Goal: Task Accomplishment & Management: Manage account settings

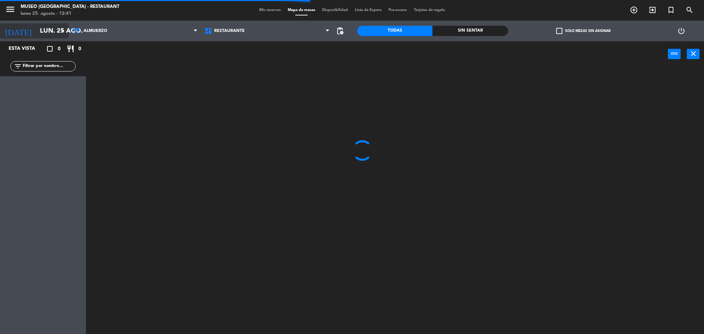
click at [40, 30] on input "lun. 25 ago." at bounding box center [77, 31] width 83 height 14
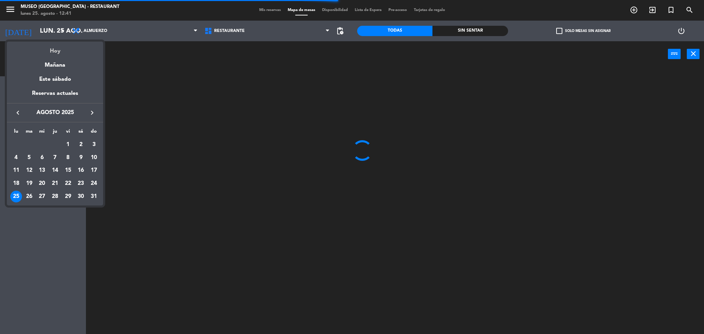
click at [68, 53] on div "Hoy" at bounding box center [55, 49] width 96 height 14
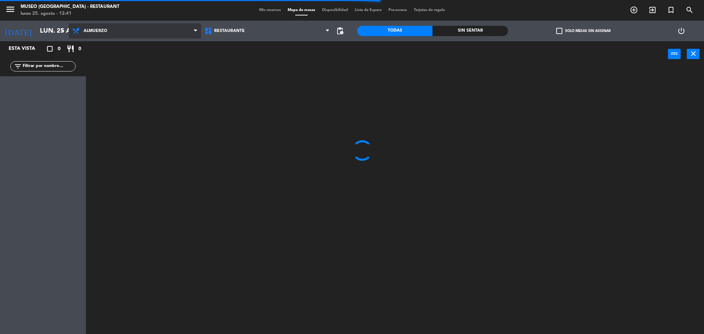
click at [135, 32] on span "Almuerzo" at bounding box center [135, 30] width 132 height 15
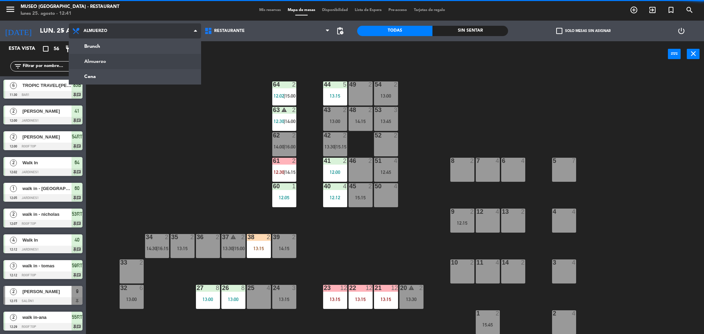
click at [133, 61] on ng-component "menu Museo Larco Café - Restaurant lunes 25. agosto - 12:41 Mis reservas Mapa d…" at bounding box center [352, 168] width 704 height 336
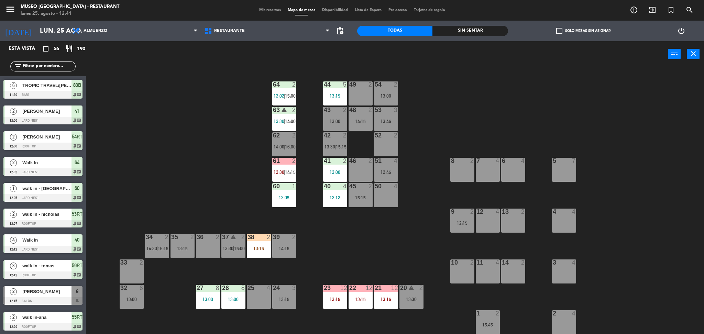
click at [146, 98] on div "44 5 13:15 49 2 54 2 13:00 64 2 12:02 | 15:00 48 2 14:15 53 3 13:45 63 warning …" at bounding box center [398, 202] width 611 height 267
click at [56, 26] on input "lun. 25 ago." at bounding box center [77, 31] width 83 height 14
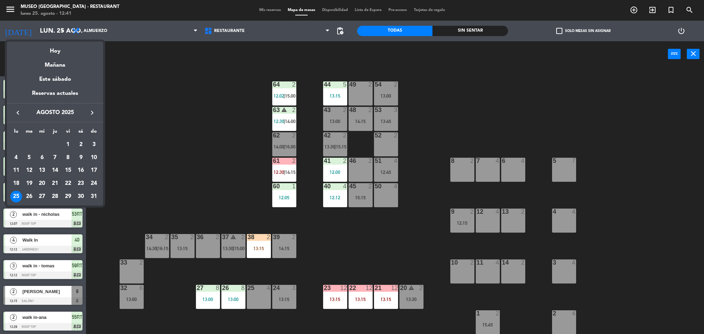
click at [56, 181] on div "21" at bounding box center [55, 184] width 12 height 12
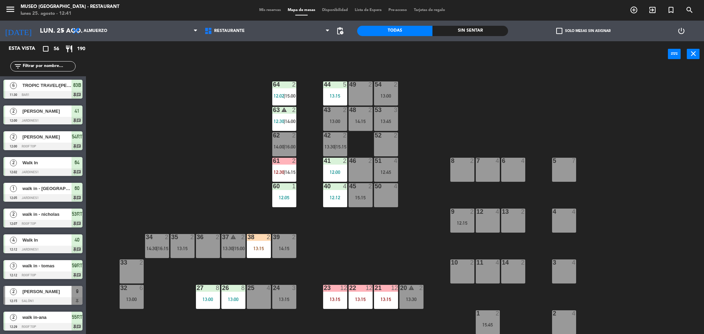
type input "jue. 21 ago."
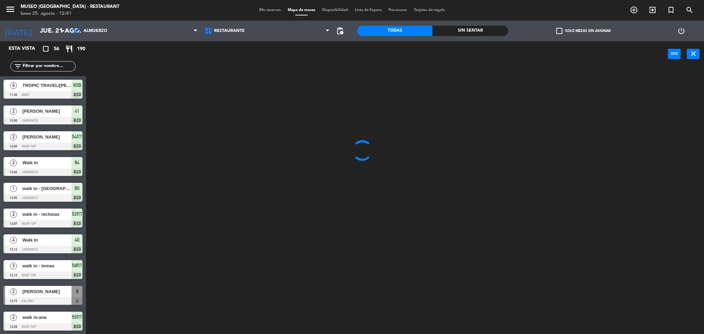
click at [155, 102] on div at bounding box center [398, 202] width 611 height 267
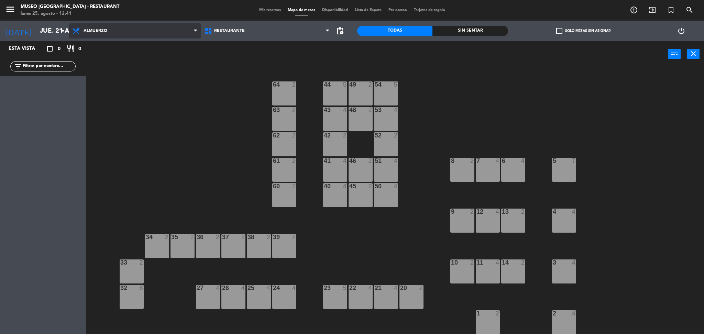
click at [115, 36] on span "Almuerzo" at bounding box center [135, 30] width 132 height 15
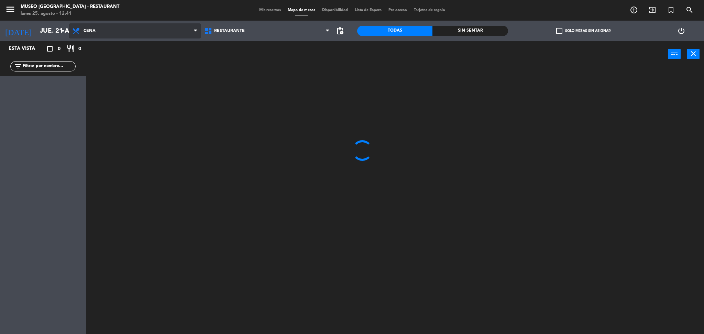
click at [117, 69] on ng-component "menu [GEOGRAPHIC_DATA] - Restaurant lunes 25. agosto - 12:41 Mis reservas Mapa …" at bounding box center [352, 168] width 704 height 336
click at [33, 43] on div "Esta vista crop_square 0 restaurant 0" at bounding box center [43, 48] width 86 height 15
click at [55, 31] on input "jue. 21 ago." at bounding box center [77, 31] width 83 height 14
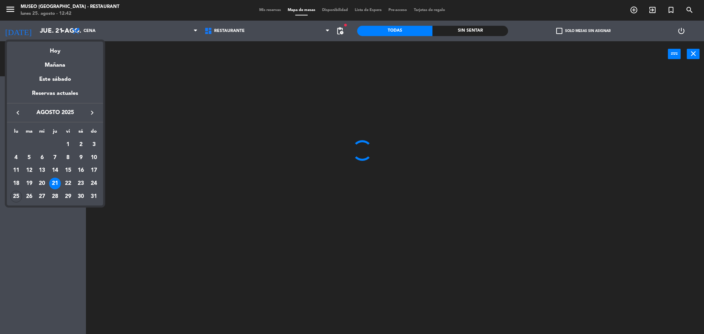
click at [134, 120] on div at bounding box center [352, 167] width 704 height 334
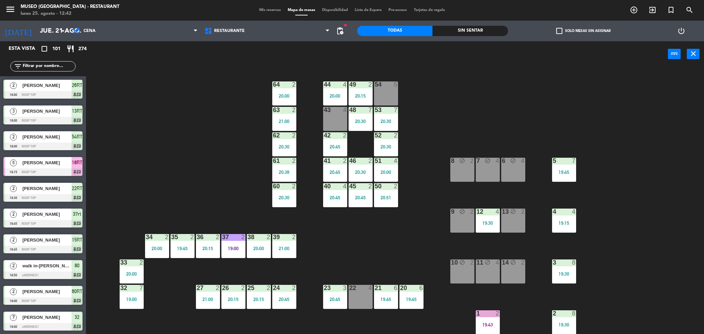
click at [57, 67] on input "text" at bounding box center [48, 67] width 53 height 8
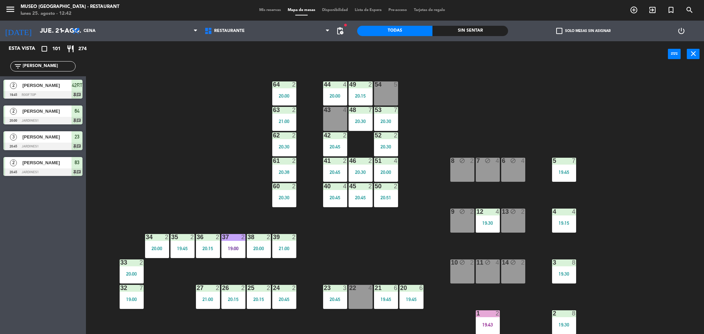
type input "[PERSON_NAME]"
click at [171, 115] on div "44 4 20:00 49 2 20:15 54 5 64 2 20:00 48 7 20:30 53 7 20:30 63 2 21:00 43 4 62 …" at bounding box center [398, 202] width 611 height 267
click at [53, 116] on div "[PERSON_NAME]" at bounding box center [47, 111] width 50 height 11
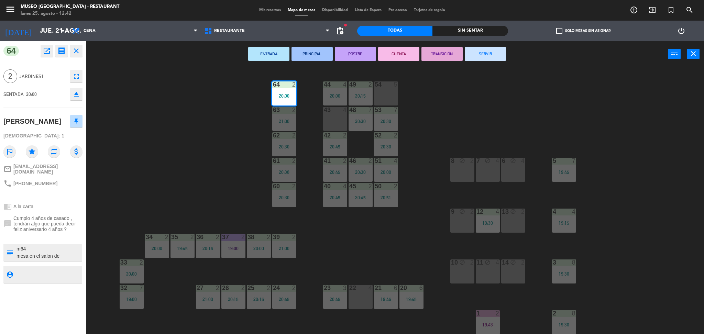
click at [155, 203] on div "44 4 20:00 49 2 20:15 54 5 64 2 20:00 48 7 20:30 53 7 20:30 63 2 21:00 43 4 62 …" at bounding box center [398, 202] width 611 height 267
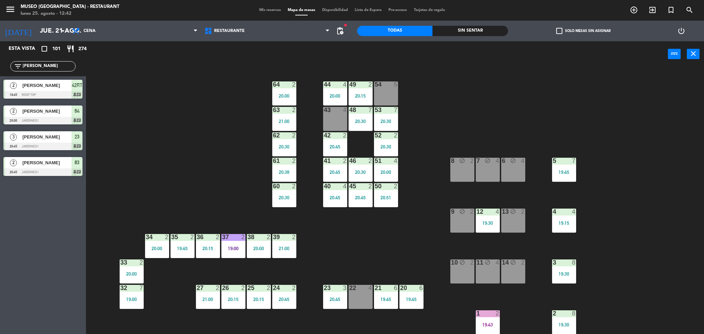
click at [61, 67] on input "[PERSON_NAME]" at bounding box center [48, 67] width 53 height 8
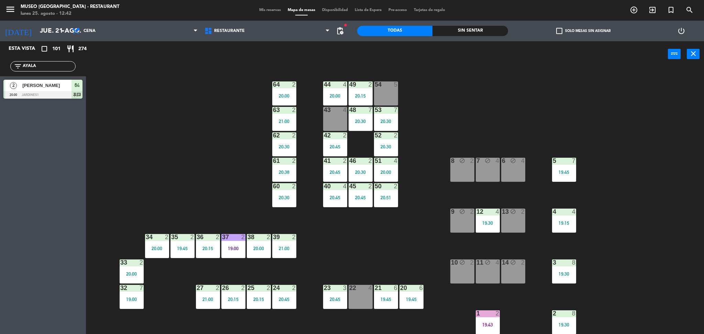
type input "AYALA"
click at [50, 93] on div at bounding box center [42, 95] width 79 height 8
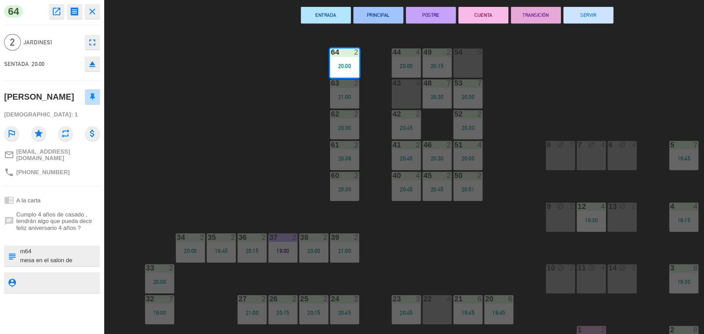
click at [206, 176] on div "44 4 20:00 49 2 20:15 54 5 64 2 20:00 48 7 20:30 53 7 20:30 63 2 21:00 43 4 62 …" at bounding box center [398, 202] width 611 height 267
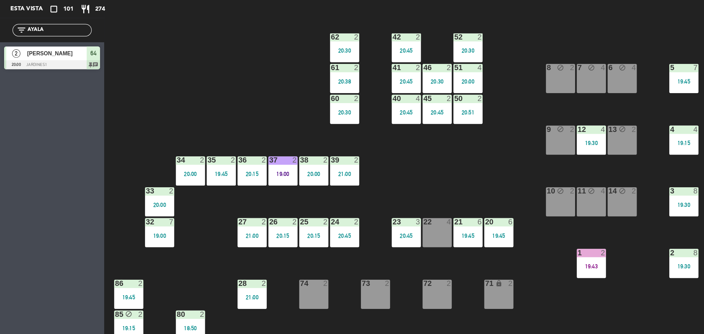
scroll to position [64, 0]
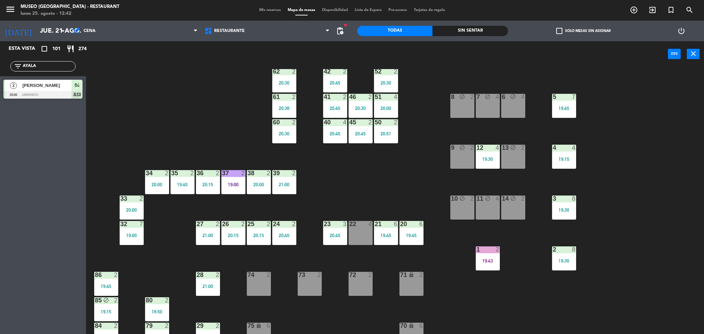
click at [433, 194] on div "44 4 20:00 49 2 20:15 54 5 64 2 20:00 48 7 20:30 53 7 20:30 63 2 21:00 43 4 62 …" at bounding box center [398, 202] width 611 height 267
click at [402, 191] on div "44 4 20:00 49 2 20:15 54 5 64 2 20:00 48 7 20:30 53 7 20:30 63 2 21:00 43 4 62 …" at bounding box center [398, 202] width 611 height 267
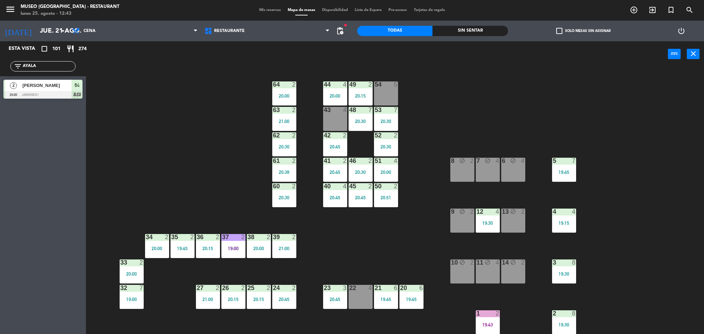
click at [272, 9] on span "Mis reservas" at bounding box center [270, 10] width 29 height 4
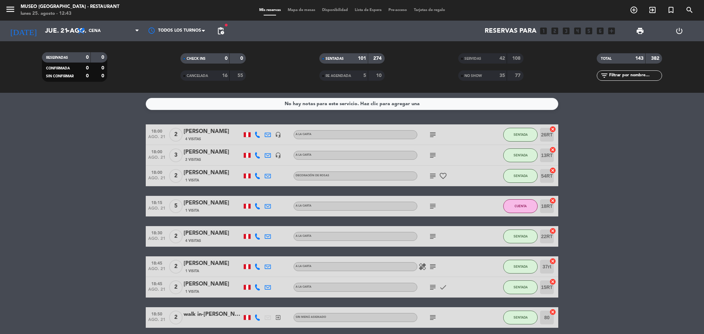
click at [501, 62] on div "42" at bounding box center [498, 59] width 14 height 8
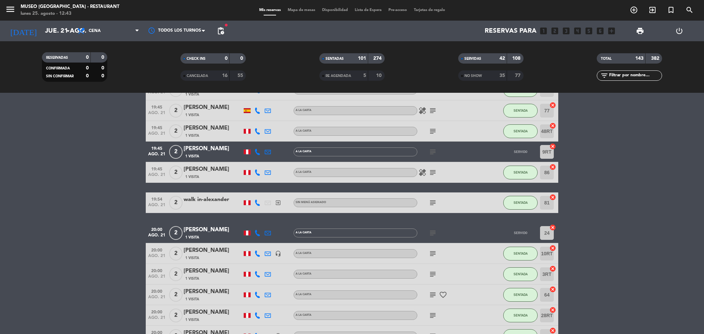
scroll to position [1922, 0]
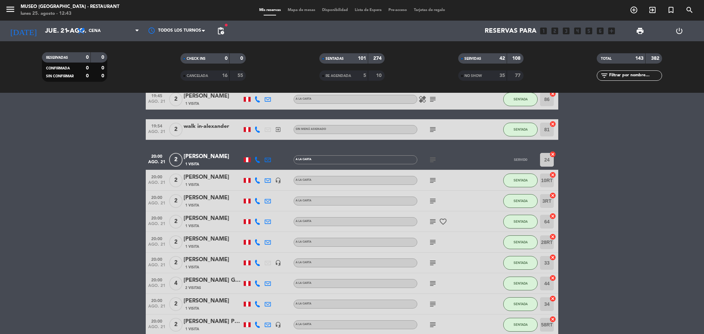
click at [617, 74] on input "text" at bounding box center [635, 76] width 53 height 8
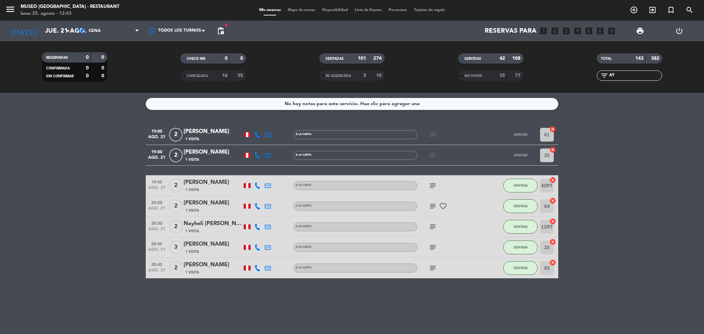
scroll to position [0, 0]
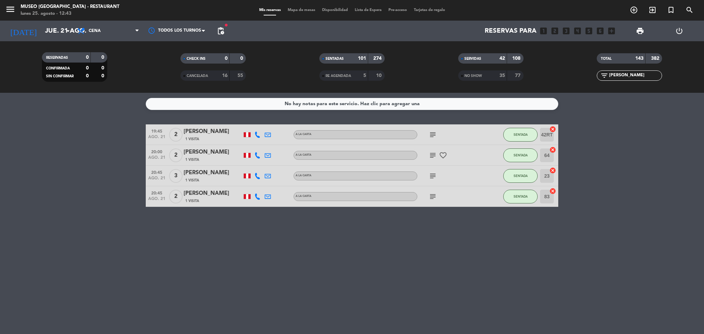
type input "[PERSON_NAME]"
click at [428, 157] on span "subject" at bounding box center [433, 155] width 10 height 8
click at [434, 155] on icon "subject" at bounding box center [433, 155] width 8 height 8
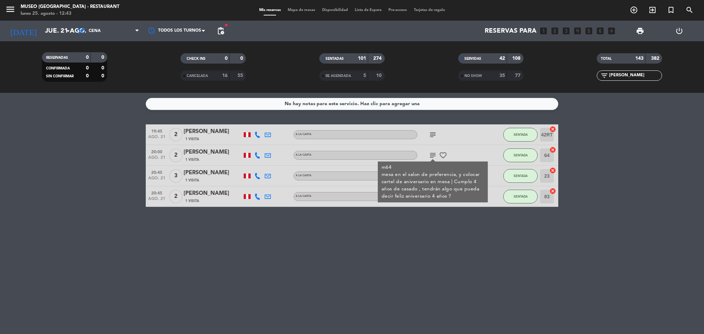
click at [434, 155] on icon "subject" at bounding box center [433, 155] width 8 height 8
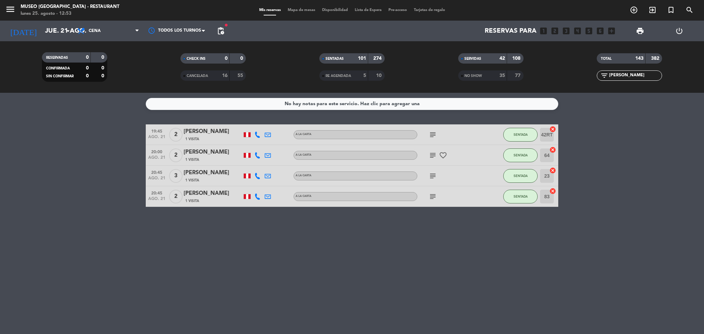
drag, startPoint x: 620, startPoint y: 74, endPoint x: 578, endPoint y: 117, distance: 59.6
click at [578, 117] on ng-component "menu Museo Larco Café - Restaurant lunes 25. agosto - 12:53 Mis reservas Mapa d…" at bounding box center [352, 167] width 704 height 334
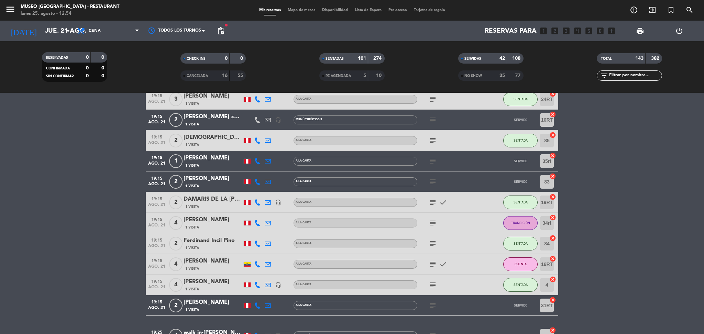
scroll to position [1218, 0]
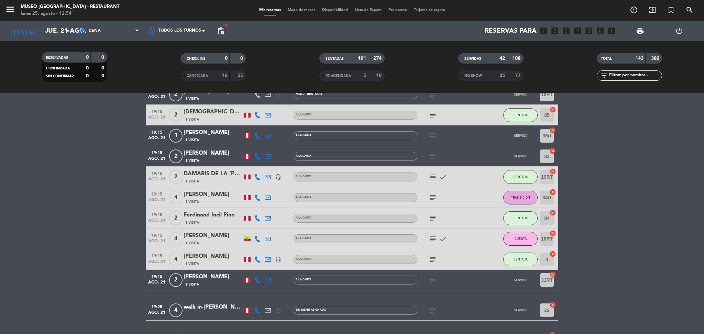
click at [432, 260] on icon "subject" at bounding box center [433, 260] width 8 height 8
click at [535, 73] on filter-checkbox "NO SHOW 35 77" at bounding box center [491, 76] width 139 height 10
click at [627, 80] on input-outlined "filter_list" at bounding box center [629, 76] width 65 height 10
click at [627, 76] on input "text" at bounding box center [635, 76] width 53 height 8
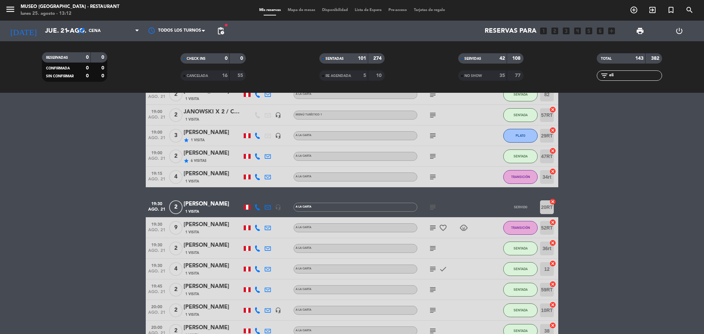
scroll to position [0, 0]
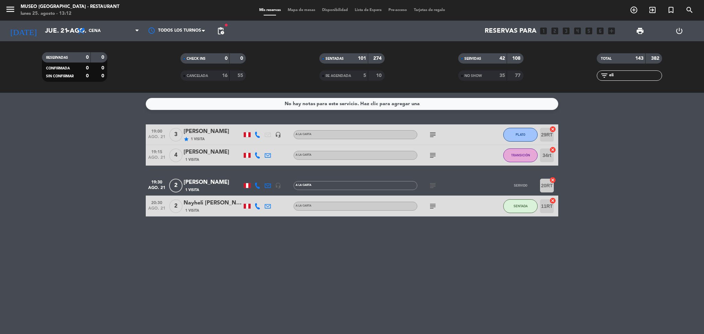
type input "eli"
click at [432, 186] on icon "subject" at bounding box center [433, 186] width 8 height 8
click at [232, 289] on div "No hay notas para este servicio. Haz clic para agregar una 19:00 [DATE] 3 [PERS…" at bounding box center [352, 213] width 704 height 241
drag, startPoint x: 630, startPoint y: 78, endPoint x: 554, endPoint y: 76, distance: 76.0
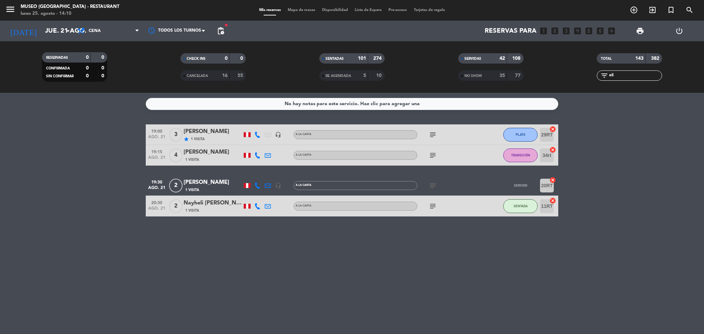
click at [554, 76] on div "RESERVADAS 0 0 CONFIRMADA 0 0 SIN CONFIRMAR 0 0 CHECK INS 0 0 CANCELADA 16 55 S…" at bounding box center [352, 67] width 704 height 38
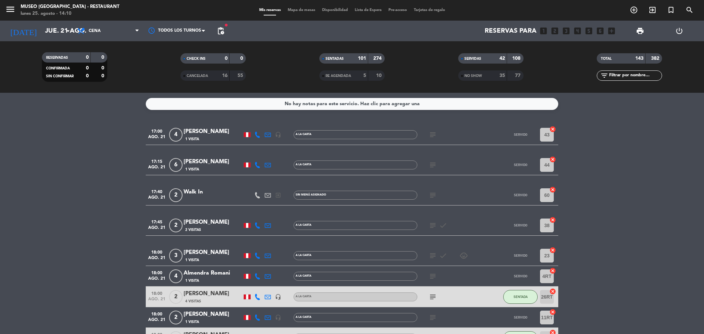
drag, startPoint x: 554, startPoint y: 76, endPoint x: 171, endPoint y: 72, distance: 383.1
click at [171, 72] on filter-checkbox "CANCELADA 16 55" at bounding box center [213, 76] width 139 height 10
click at [53, 24] on input "jue. 21 ago." at bounding box center [83, 31] width 83 height 14
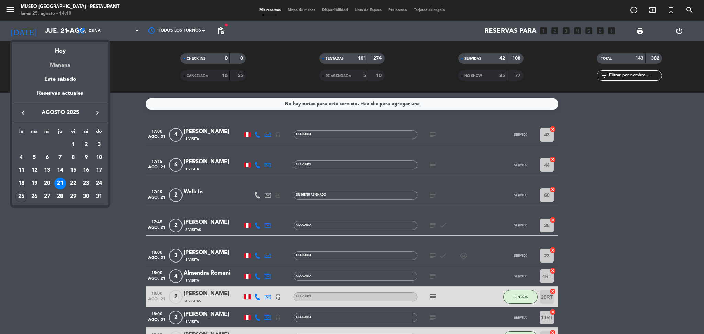
click at [65, 65] on div "Mañana" at bounding box center [60, 63] width 96 height 14
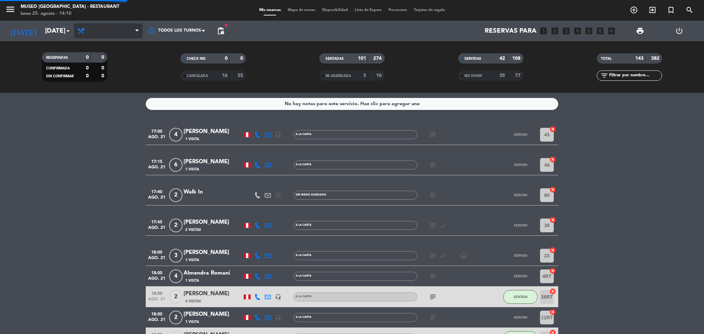
click at [94, 35] on span "Cena" at bounding box center [108, 30] width 69 height 15
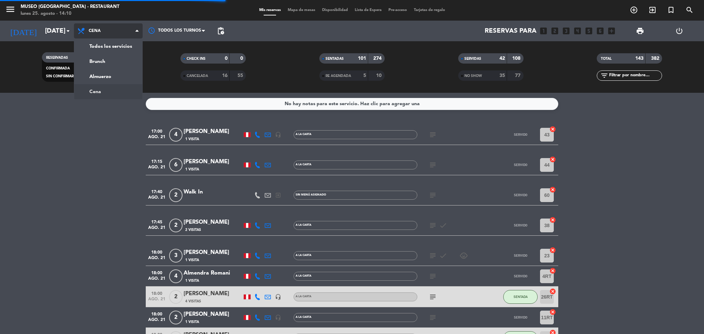
click at [98, 50] on div "menu Museo Larco Café - Restaurant lunes 25. agosto - 14:10 Mis reservas Mapa d…" at bounding box center [352, 46] width 704 height 93
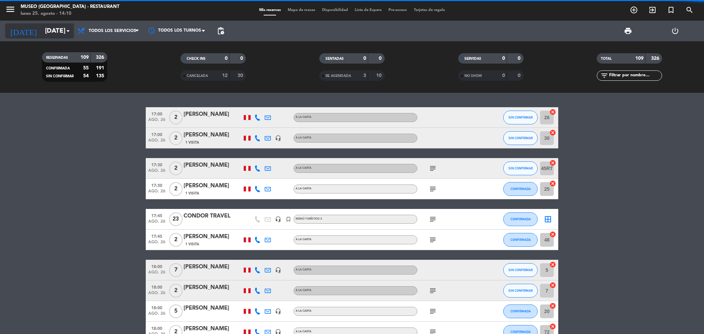
click at [65, 27] on icon "arrow_drop_down" at bounding box center [68, 31] width 8 height 8
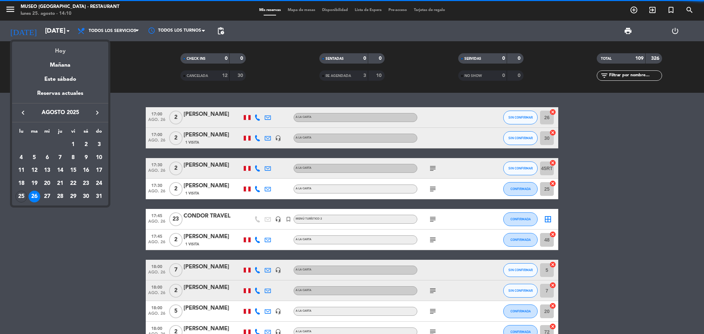
click at [61, 50] on div "Hoy" at bounding box center [60, 49] width 96 height 14
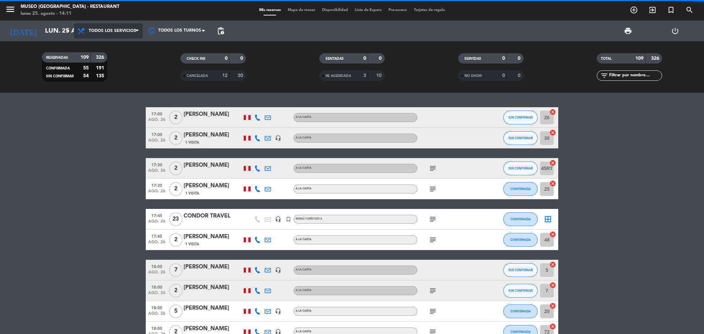
click at [108, 27] on span "Todos los servicios" at bounding box center [108, 30] width 69 height 15
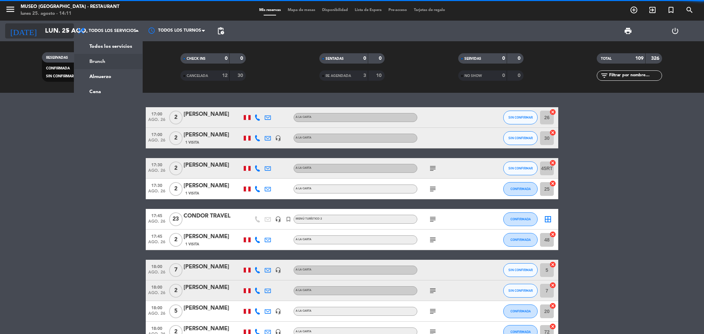
click at [54, 35] on input "lun. 25 ago." at bounding box center [83, 31] width 83 height 14
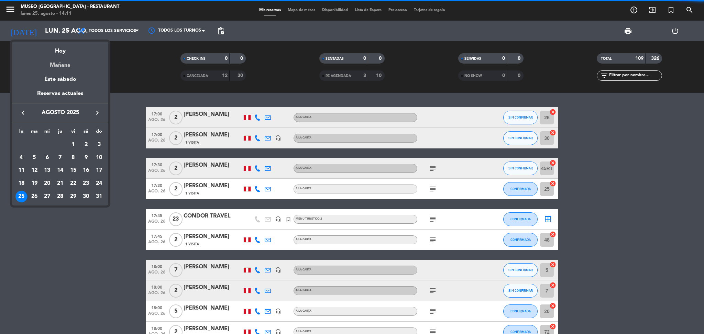
click at [59, 63] on div "Mañana" at bounding box center [60, 63] width 96 height 14
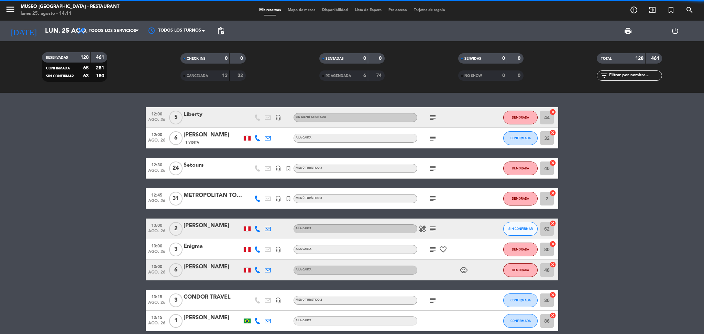
type input "[DATE]"
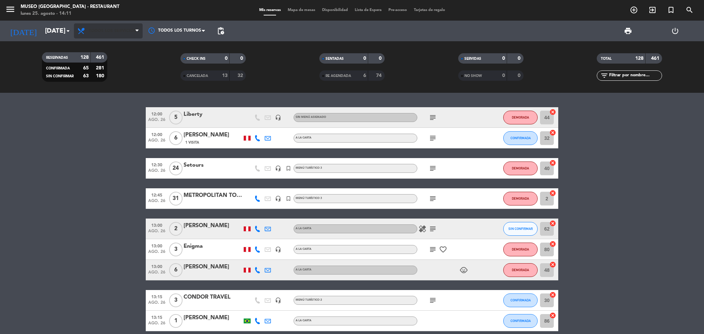
click at [109, 30] on span "Todos los servicios" at bounding box center [112, 31] width 47 height 5
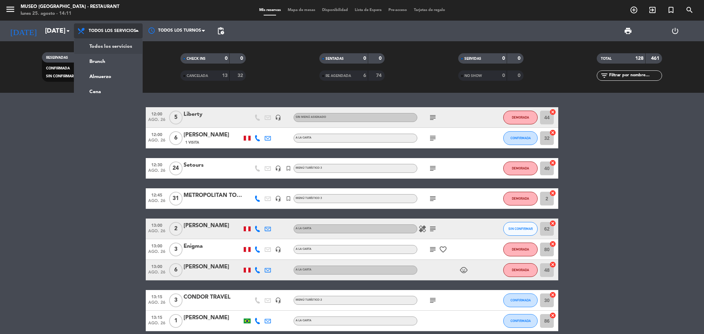
click at [111, 45] on div "menu [GEOGRAPHIC_DATA] - Restaurant lunes 25. agosto - 14:11 Mis reservas Mapa …" at bounding box center [352, 46] width 704 height 93
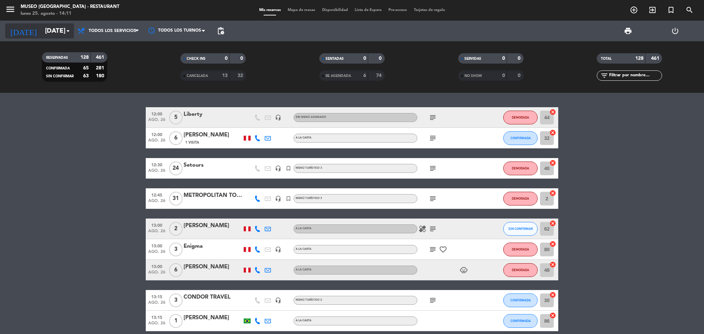
click at [59, 28] on input "[DATE]" at bounding box center [83, 31] width 83 height 14
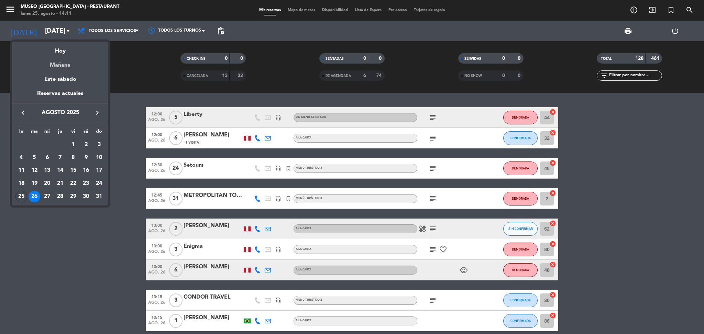
click at [59, 62] on div "Mañana" at bounding box center [60, 63] width 96 height 14
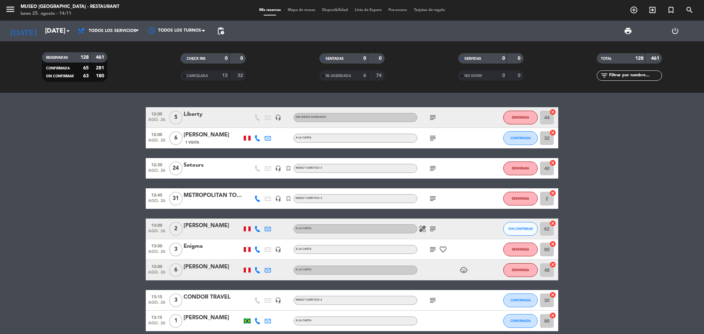
click at [138, 50] on div "RESERVADAS 128 461 CONFIRMADA 65 281 SIN CONFIRMAR 63 180" at bounding box center [74, 67] width 139 height 38
click at [626, 33] on span "print" at bounding box center [628, 31] width 8 height 8
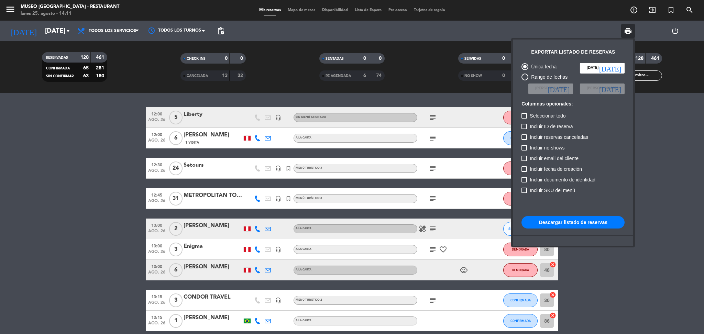
click at [637, 259] on div at bounding box center [352, 167] width 704 height 334
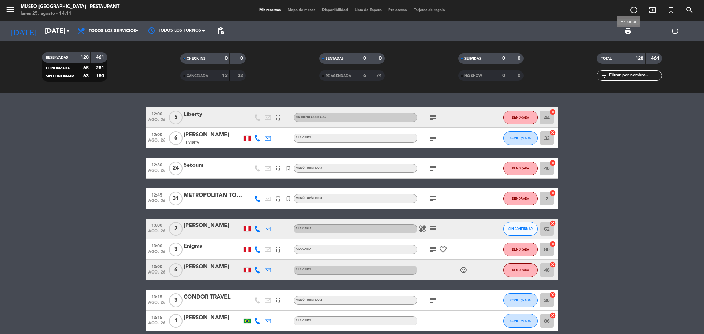
click at [629, 30] on span "print" at bounding box center [628, 31] width 8 height 8
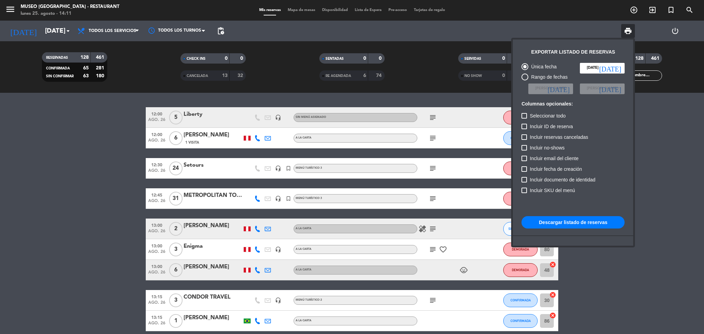
click at [566, 220] on button "Descargar listado de reservas" at bounding box center [573, 222] width 103 height 12
click at [86, 178] on div at bounding box center [352, 167] width 704 height 334
